Goal: Task Accomplishment & Management: Complete application form

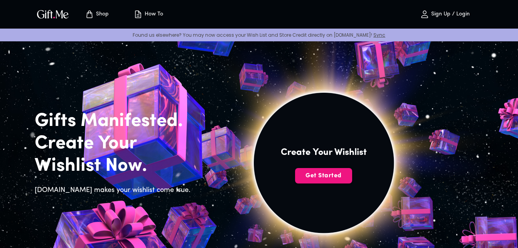
click at [446, 12] on p "Sign Up / Login" at bounding box center [449, 14] width 41 height 7
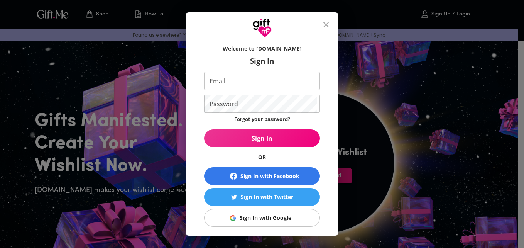
click at [282, 217] on div "Sign In with Google" at bounding box center [266, 217] width 52 height 8
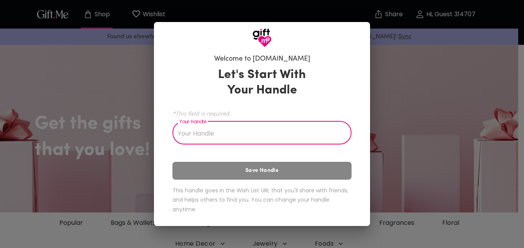
click at [392, 95] on div "Welcome to Gift.me Let's Start With Your Handle *This field is required. Your H…" at bounding box center [262, 124] width 524 height 248
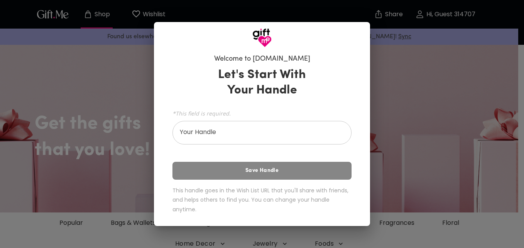
click at [259, 133] on input "Your Handle" at bounding box center [257, 134] width 170 height 22
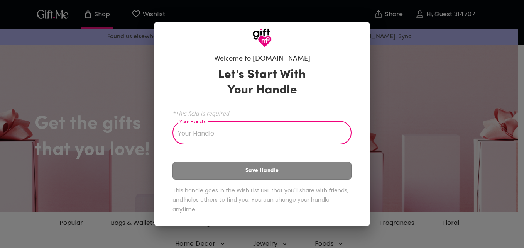
click at [219, 137] on input "Your Handle" at bounding box center [257, 134] width 170 height 22
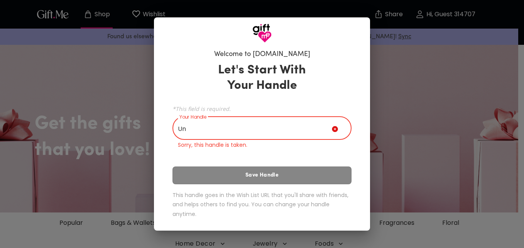
type input "U"
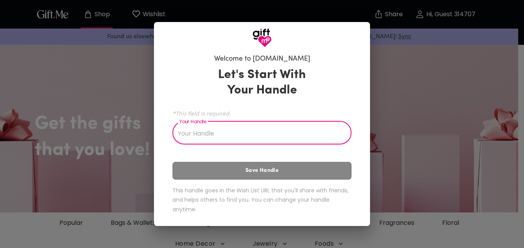
type input "3"
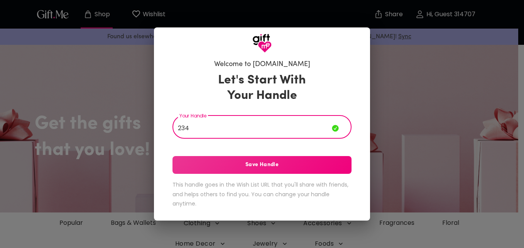
type input "234"
